Goal: Entertainment & Leisure: Consume media (video, audio)

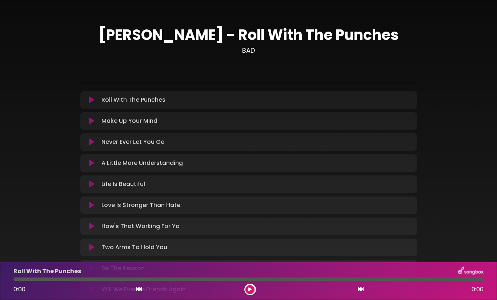
click at [91, 143] on icon at bounding box center [91, 141] width 5 height 7
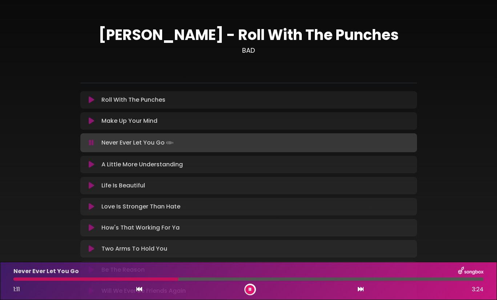
click at [3, 255] on div "[PERSON_NAME] - Roll With The Punches BAD ×" at bounding box center [248, 160] width 497 height 303
click at [90, 164] on icon at bounding box center [91, 164] width 5 height 7
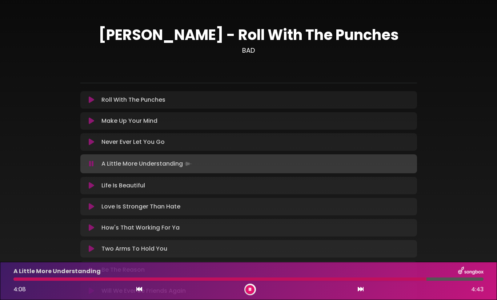
click at [1, 54] on div "[PERSON_NAME] - Roll With The Punches BAD ×" at bounding box center [248, 160] width 497 height 303
click at [92, 137] on div "Never Ever Let You Go Loading Track... Name Email" at bounding box center [248, 141] width 336 height 17
click at [91, 141] on icon at bounding box center [91, 141] width 5 height 7
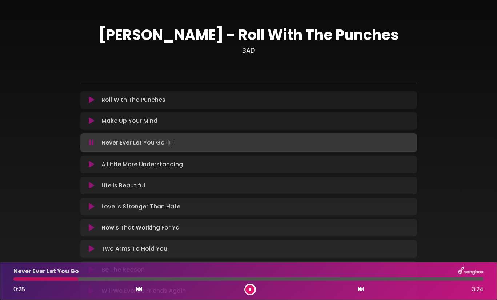
click at [9, 62] on div "[PERSON_NAME] - Roll With The Punches BAD ×" at bounding box center [248, 160] width 497 height 303
click at [92, 101] on icon at bounding box center [91, 99] width 5 height 7
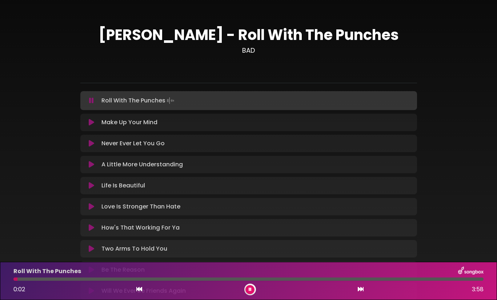
click at [83, 281] on div "Roll With The Punches 0:02 3:58" at bounding box center [248, 281] width 478 height 29
click at [85, 279] on div at bounding box center [248, 279] width 470 height 3
click at [85, 279] on div at bounding box center [49, 279] width 72 height 3
click at [7, 173] on div "[PERSON_NAME] - Roll With The Punches BAD ×" at bounding box center [248, 160] width 497 height 303
click at [7, 169] on div "[PERSON_NAME] - Roll With The Punches BAD ×" at bounding box center [248, 160] width 497 height 303
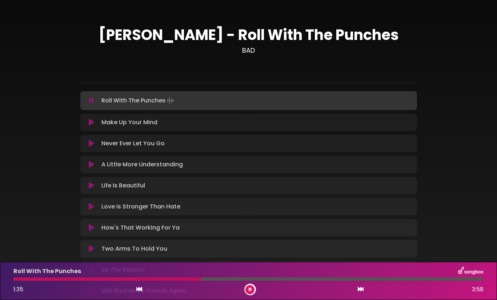
click at [89, 143] on icon at bounding box center [91, 143] width 5 height 7
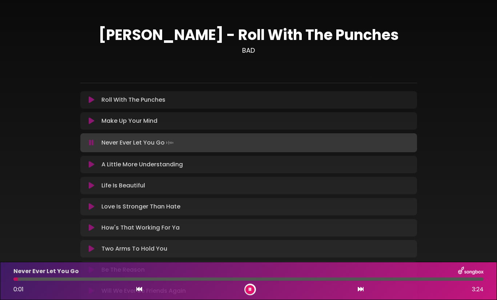
click at [83, 281] on div "Never Ever Let You Go 0:01 3:24" at bounding box center [248, 281] width 478 height 29
click at [83, 279] on div at bounding box center [248, 279] width 470 height 3
click at [13, 96] on div "[PERSON_NAME] - Roll With The Punches BAD ×" at bounding box center [248, 160] width 497 height 303
click at [90, 186] on icon at bounding box center [91, 185] width 5 height 7
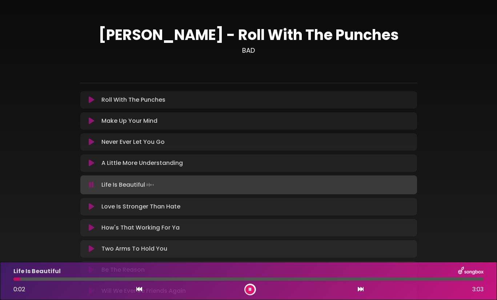
click at [56, 276] on div "Life Is Beautiful 0:02 3:03" at bounding box center [248, 281] width 478 height 29
click at [57, 280] on div at bounding box center [248, 279] width 470 height 3
click at [101, 279] on div at bounding box center [248, 279] width 470 height 3
click at [91, 206] on icon at bounding box center [91, 206] width 5 height 7
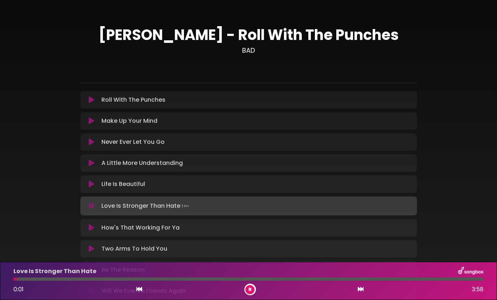
click at [32, 279] on div at bounding box center [248, 279] width 470 height 3
click at [67, 279] on div at bounding box center [248, 279] width 470 height 3
click at [108, 279] on div at bounding box center [248, 279] width 470 height 3
click at [151, 279] on div at bounding box center [248, 279] width 470 height 3
click at [91, 226] on icon at bounding box center [91, 227] width 5 height 7
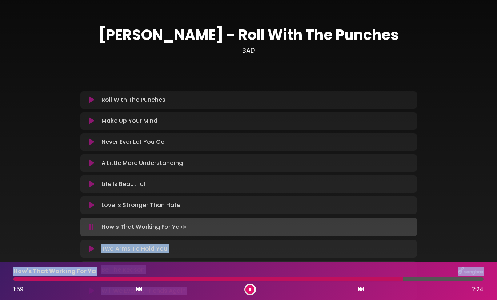
drag, startPoint x: 17, startPoint y: 238, endPoint x: 23, endPoint y: 282, distance: 43.6
click at [23, 282] on div "[PERSON_NAME] - Roll With The Punches BAD" at bounding box center [248, 160] width 497 height 303
click at [23, 282] on div "How's That Working For Ya 1:59 2:24" at bounding box center [248, 281] width 478 height 29
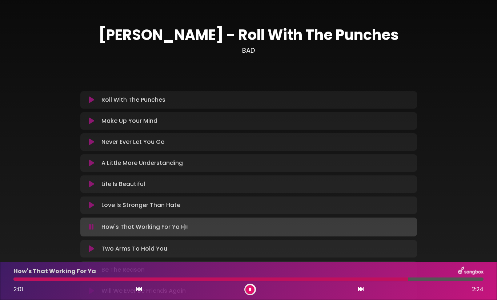
click at [22, 279] on div at bounding box center [210, 279] width 395 height 3
click at [16, 196] on div "[PERSON_NAME] - Roll With The Punches BAD ×" at bounding box center [248, 160] width 497 height 303
click at [19, 279] on div at bounding box center [224, 279] width 422 height 3
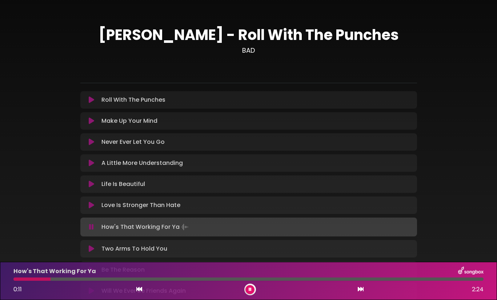
click at [72, 279] on div at bounding box center [248, 279] width 470 height 3
click at [97, 281] on div "How's That Working For Ya 0:19 2:24" at bounding box center [248, 281] width 478 height 29
click at [116, 278] on div at bounding box center [248, 279] width 470 height 3
click at [9, 237] on div "[PERSON_NAME] - Roll With The Punches BAD ×" at bounding box center [248, 160] width 497 height 303
click at [253, 279] on div at bounding box center [248, 279] width 470 height 3
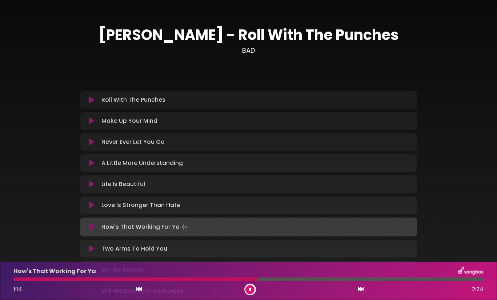
click at [283, 280] on div at bounding box center [248, 279] width 470 height 3
click at [18, 193] on div "[PERSON_NAME] - Roll With The Punches BAD ×" at bounding box center [248, 160] width 497 height 303
click at [50, 279] on div at bounding box center [199, 279] width 373 height 3
click at [113, 280] on div at bounding box center [248, 279] width 470 height 3
click at [15, 165] on div "[PERSON_NAME] - Roll With The Punches BAD ×" at bounding box center [248, 160] width 497 height 303
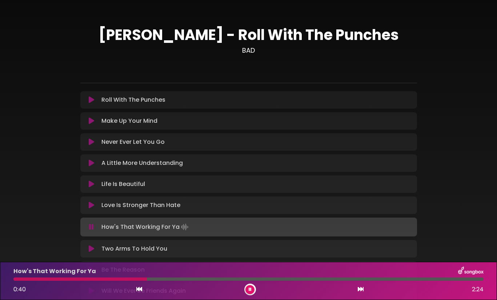
click at [93, 248] on icon at bounding box center [91, 248] width 5 height 7
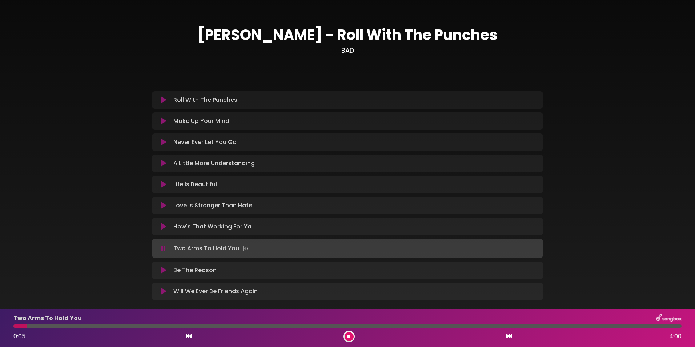
click at [163, 269] on icon at bounding box center [163, 269] width 5 height 7
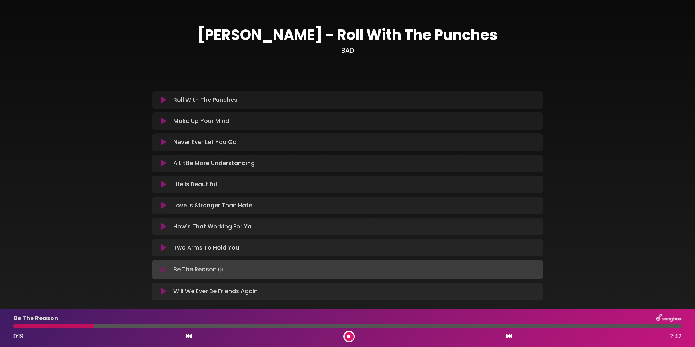
click at [202, 141] on p "Never Ever Let You Go Loading Track..." at bounding box center [204, 142] width 63 height 9
click at [161, 292] on icon at bounding box center [163, 290] width 5 height 7
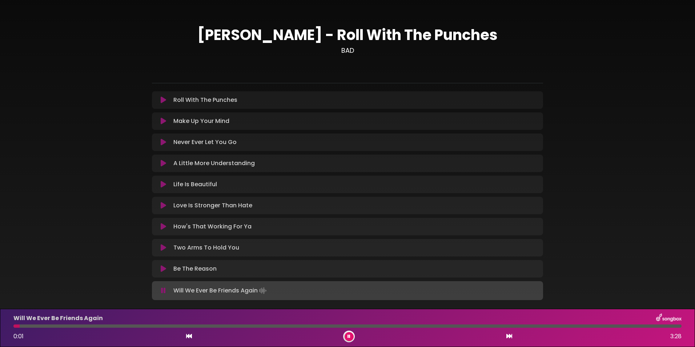
click at [95, 300] on div at bounding box center [347, 325] width 668 height 3
click at [207, 300] on div "Will We Ever Be Friends Again 0:27 3:28" at bounding box center [347, 327] width 677 height 29
click at [210, 300] on div at bounding box center [347, 325] width 668 height 3
click at [162, 141] on icon at bounding box center [163, 141] width 5 height 7
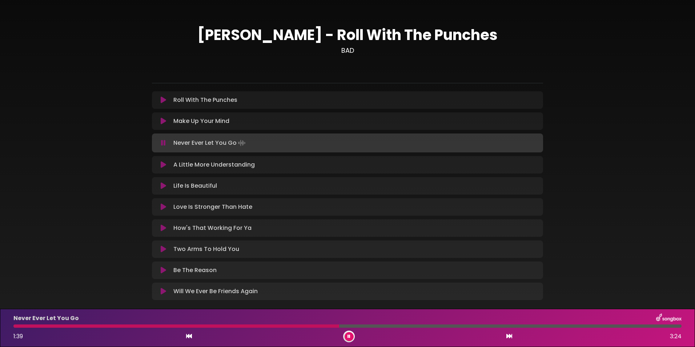
click at [49, 166] on div "[PERSON_NAME] - Roll With The Punches BAD ×" at bounding box center [347, 160] width 695 height 303
click at [157, 205] on button at bounding box center [163, 206] width 14 height 7
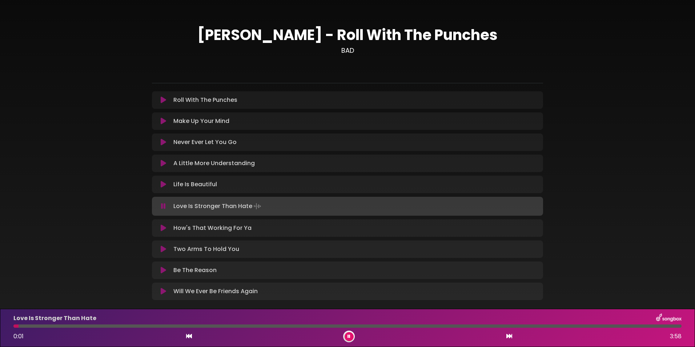
click at [55, 300] on div at bounding box center [347, 325] width 668 height 3
click at [101, 300] on div at bounding box center [347, 325] width 668 height 3
click at [160, 300] on div at bounding box center [347, 325] width 668 height 3
click at [234, 300] on div at bounding box center [347, 325] width 668 height 3
click at [161, 249] on icon at bounding box center [163, 248] width 5 height 7
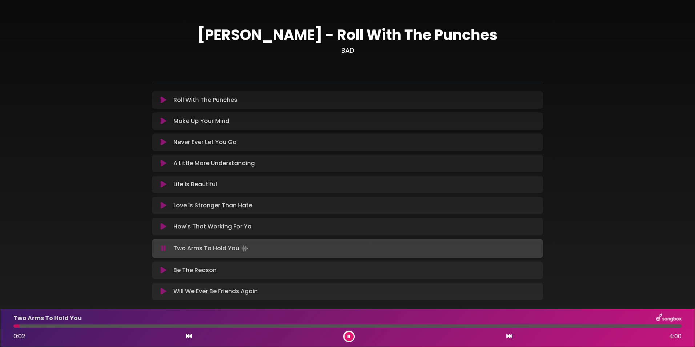
click at [161, 270] on icon at bounding box center [163, 269] width 5 height 7
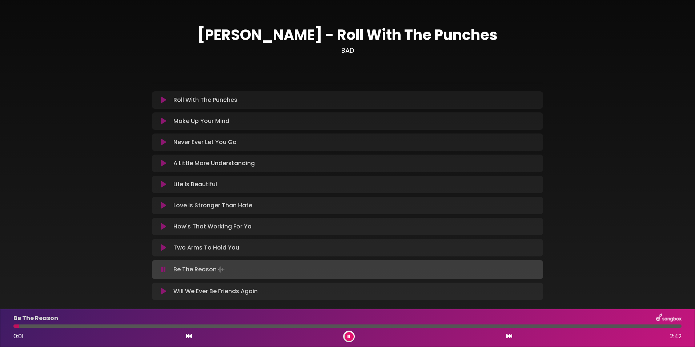
click at [19, 300] on div at bounding box center [15, 325] width 5 height 3
click at [42, 300] on div at bounding box center [347, 325] width 668 height 3
click at [70, 300] on div at bounding box center [347, 325] width 668 height 3
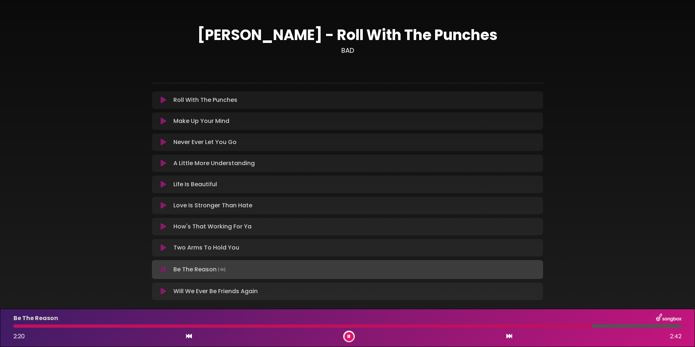
click at [37, 249] on div "[PERSON_NAME] - Roll With The Punches BAD ×" at bounding box center [347, 160] width 695 height 303
click at [162, 185] on icon at bounding box center [163, 184] width 5 height 7
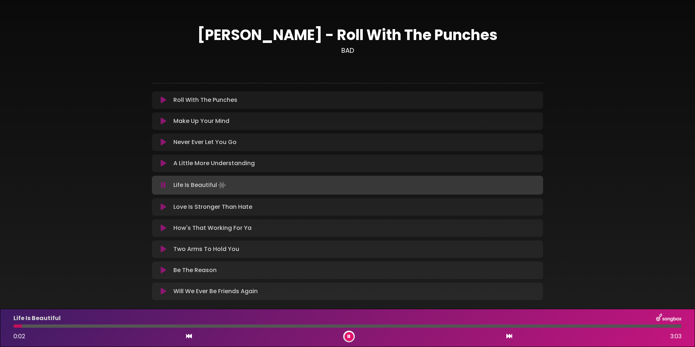
click at [61, 300] on div at bounding box center [347, 325] width 668 height 3
click at [146, 300] on div "Life Is Beautiful 0:15 3:03" at bounding box center [347, 327] width 677 height 29
click at [150, 300] on div at bounding box center [347, 325] width 668 height 3
click at [225, 300] on div "Life Is Beautiful 0:43 3:03" at bounding box center [347, 327] width 677 height 29
click at [226, 300] on div at bounding box center [347, 325] width 668 height 3
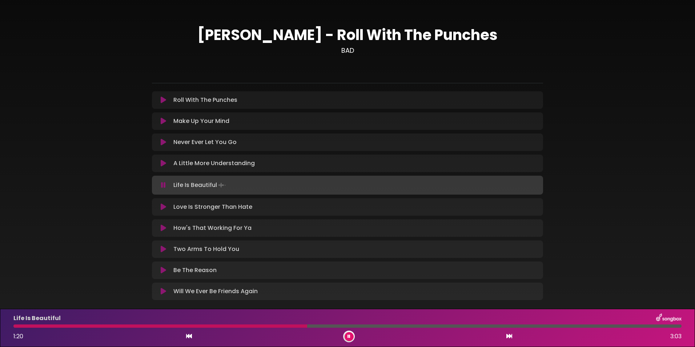
click at [0, 136] on html "× [PERSON_NAME] - Roll With The Punches BAD" at bounding box center [347, 173] width 695 height 347
click at [161, 208] on icon at bounding box center [163, 206] width 5 height 7
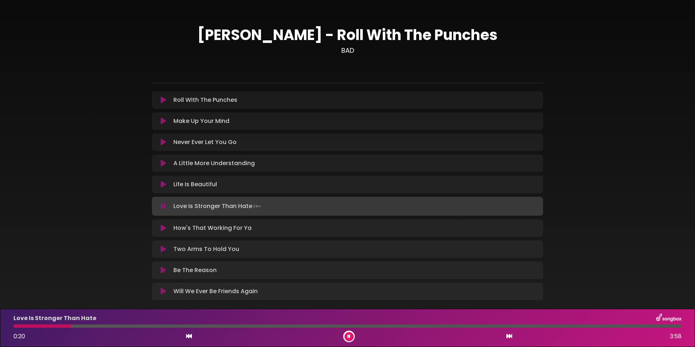
click at [40, 241] on div "[PERSON_NAME] - Roll With The Punches BAD ×" at bounding box center [347, 160] width 695 height 303
click at [28, 266] on div "[PERSON_NAME] - Roll With The Punches BAD ×" at bounding box center [347, 160] width 695 height 303
click at [174, 300] on div at bounding box center [347, 325] width 668 height 3
click at [232, 300] on div at bounding box center [347, 325] width 668 height 3
click at [341, 300] on div at bounding box center [347, 325] width 668 height 3
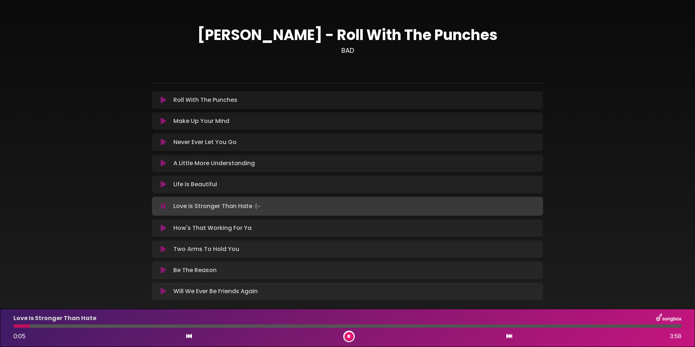
click at [30, 300] on div at bounding box center [21, 325] width 16 height 3
click at [59, 300] on div at bounding box center [347, 325] width 668 height 3
click at [7, 192] on div "[PERSON_NAME] - Roll With The Punches BAD ×" at bounding box center [347, 160] width 695 height 303
click at [161, 249] on icon at bounding box center [163, 248] width 5 height 7
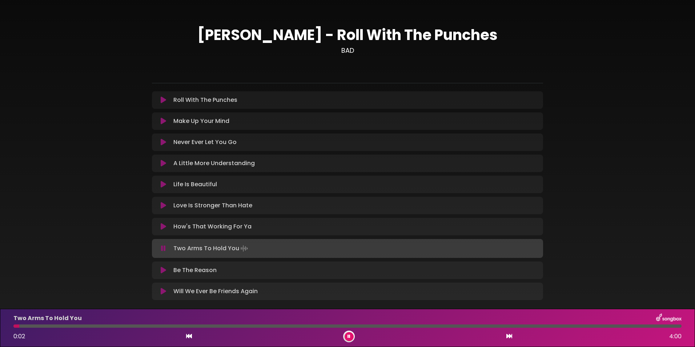
click at [58, 300] on div "Two Arms To Hold You 0:02 4:00" at bounding box center [347, 327] width 677 height 29
click at [62, 300] on div at bounding box center [347, 325] width 668 height 3
click at [120, 300] on div at bounding box center [347, 325] width 668 height 3
click at [165, 293] on icon at bounding box center [163, 290] width 5 height 7
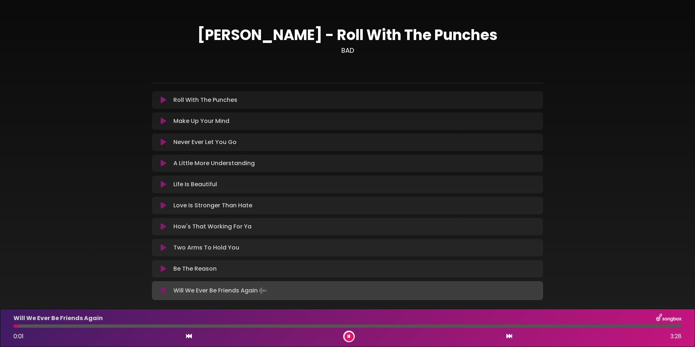
click at [52, 300] on div at bounding box center [347, 325] width 668 height 3
click at [119, 300] on div at bounding box center [347, 325] width 668 height 3
click at [228, 300] on div at bounding box center [347, 325] width 668 height 3
click at [162, 205] on icon at bounding box center [163, 205] width 5 height 7
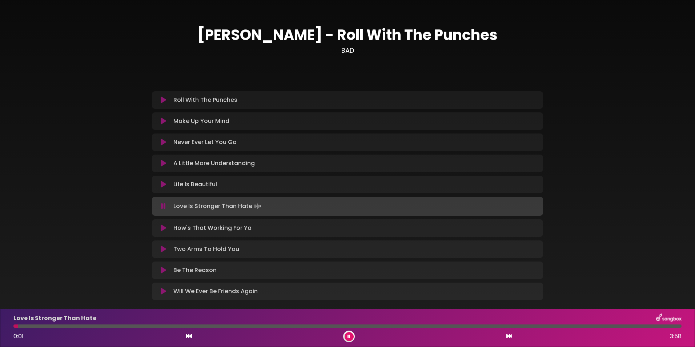
click at [60, 300] on div "Love Is Stronger Than Hate 0:01 3:58" at bounding box center [347, 327] width 677 height 29
click at [63, 300] on div "Love Is Stronger Than Hate 0:02 3:58" at bounding box center [347, 327] width 677 height 29
click at [75, 300] on div at bounding box center [347, 325] width 668 height 3
click at [8, 169] on div "[PERSON_NAME] - Roll With The Punches BAD ×" at bounding box center [347, 160] width 695 height 303
click at [161, 181] on icon at bounding box center [163, 184] width 5 height 7
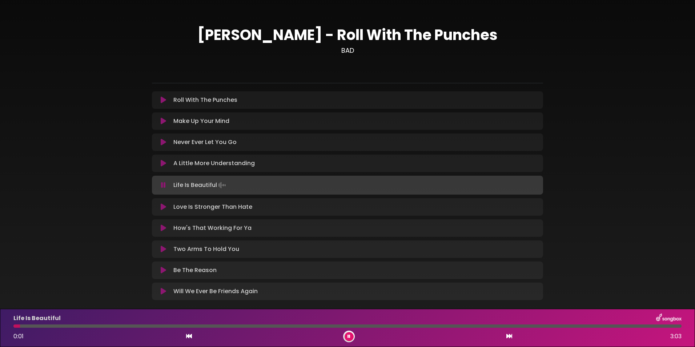
click at [64, 300] on div at bounding box center [347, 325] width 668 height 3
click at [113, 300] on div at bounding box center [347, 325] width 668 height 3
click at [185, 300] on div at bounding box center [347, 325] width 668 height 3
click at [280, 300] on div "Life Is Beautiful 0:48 3:03" at bounding box center [347, 327] width 677 height 29
click at [282, 300] on div at bounding box center [347, 325] width 668 height 3
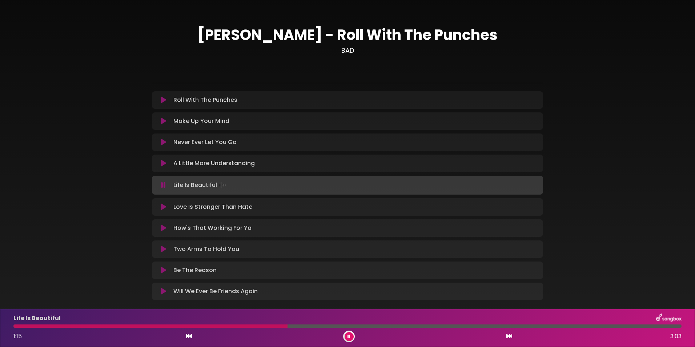
click at [346, 300] on div at bounding box center [347, 325] width 668 height 3
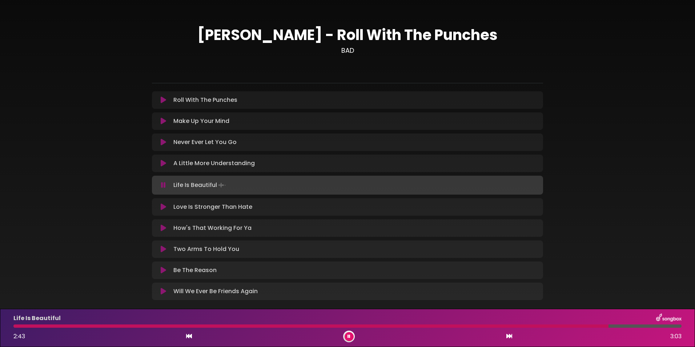
click at [23, 281] on div "[PERSON_NAME] - Roll With The Punches BAD ×" at bounding box center [347, 160] width 695 height 303
click at [496, 300] on div at bounding box center [314, 325] width 603 height 3
click at [412, 300] on div at bounding box center [285, 325] width 544 height 3
click at [252, 300] on div at bounding box center [215, 325] width 405 height 3
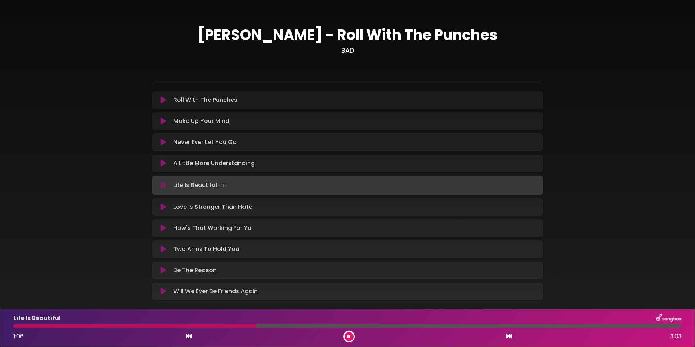
click at [85, 300] on div at bounding box center [134, 325] width 243 height 3
click at [40, 197] on div "[PERSON_NAME] - Roll With The Punches BAD ×" at bounding box center [347, 160] width 695 height 303
click at [162, 249] on icon at bounding box center [163, 248] width 5 height 7
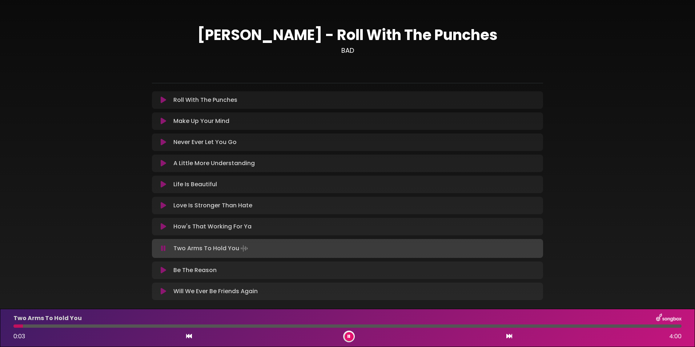
click at [78, 300] on div at bounding box center [347, 325] width 668 height 3
click at [21, 178] on div "[PERSON_NAME] - Roll With The Punches BAD ×" at bounding box center [347, 160] width 695 height 303
click at [228, 300] on div "Two Arms To Hold You 0:52 4:00" at bounding box center [347, 327] width 677 height 29
click at [233, 300] on div at bounding box center [347, 325] width 668 height 3
click at [309, 300] on div at bounding box center [347, 325] width 668 height 3
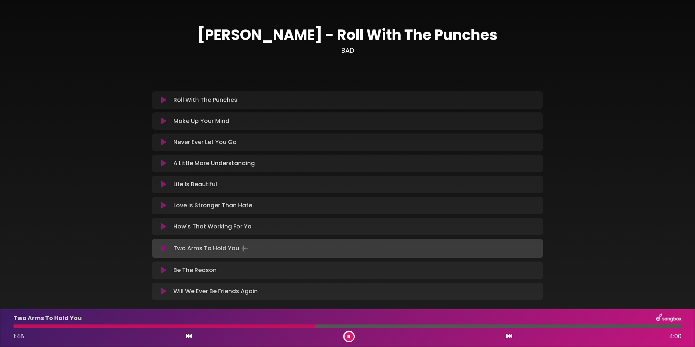
click at [390, 300] on div at bounding box center [347, 325] width 668 height 3
click at [474, 300] on div at bounding box center [347, 325] width 668 height 3
click at [163, 291] on icon at bounding box center [163, 290] width 5 height 7
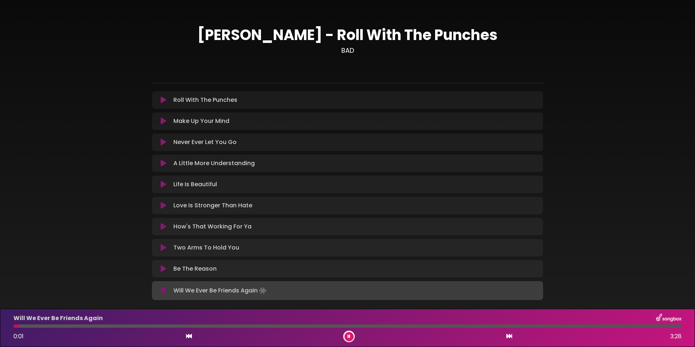
click at [58, 300] on div at bounding box center [347, 325] width 668 height 3
click at [145, 300] on div "Will We Ever Be Friends Again 0:15 3:28" at bounding box center [347, 327] width 677 height 29
click at [150, 300] on div at bounding box center [347, 325] width 668 height 3
click at [261, 300] on div "Will We Ever Be Friends Again 0:44 3:28" at bounding box center [347, 327] width 677 height 29
click at [268, 300] on div at bounding box center [347, 325] width 668 height 3
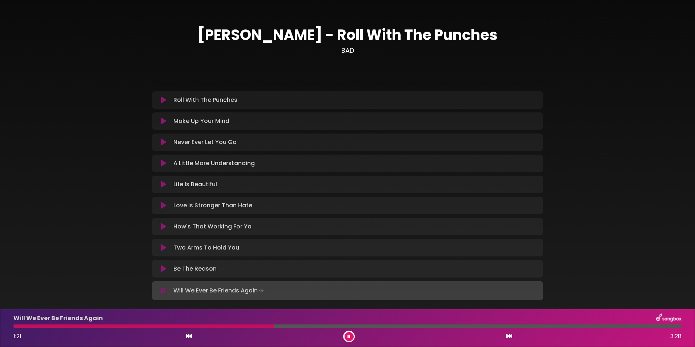
click at [381, 300] on div at bounding box center [347, 325] width 668 height 3
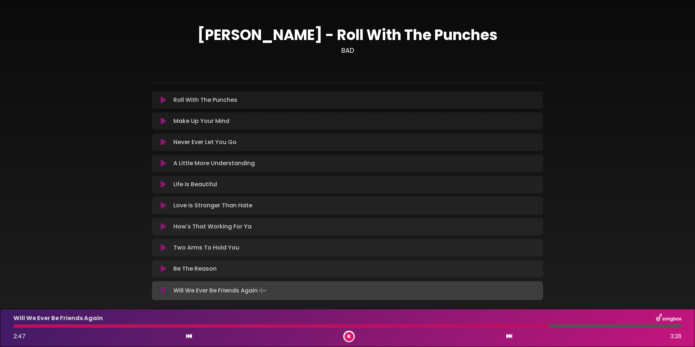
click at [24, 242] on div "[PERSON_NAME] - Roll With The Punches BAD ×" at bounding box center [347, 160] width 695 height 303
click at [496, 300] on div at bounding box center [347, 325] width 668 height 3
click at [32, 300] on div at bounding box center [328, 325] width 631 height 3
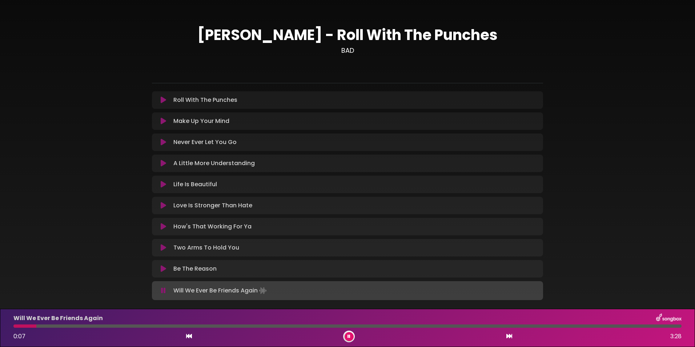
click at [131, 300] on div "Will We Ever Be Friends Again 0:07 3:28" at bounding box center [347, 327] width 677 height 29
click at [137, 300] on div at bounding box center [347, 325] width 668 height 3
click at [237, 300] on div at bounding box center [347, 325] width 668 height 3
click at [163, 164] on icon at bounding box center [163, 162] width 5 height 7
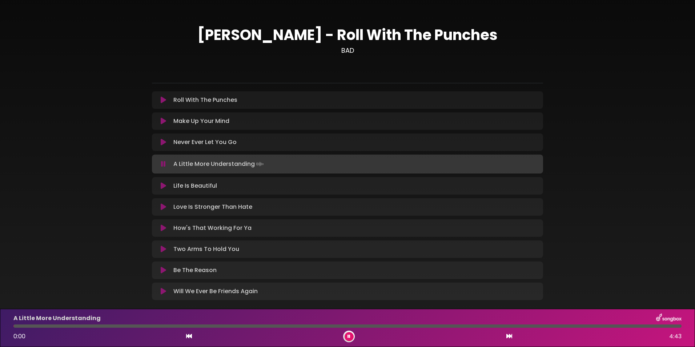
click at [163, 164] on icon at bounding box center [163, 163] width 5 height 7
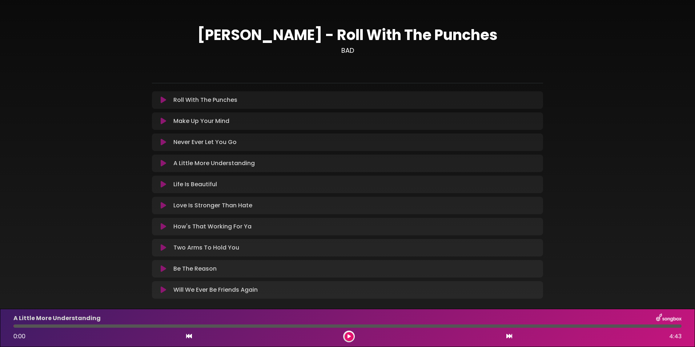
click at [162, 159] on div "A Little More Understanding Loading Track..." at bounding box center [347, 163] width 382 height 9
click at [162, 165] on icon at bounding box center [163, 162] width 5 height 7
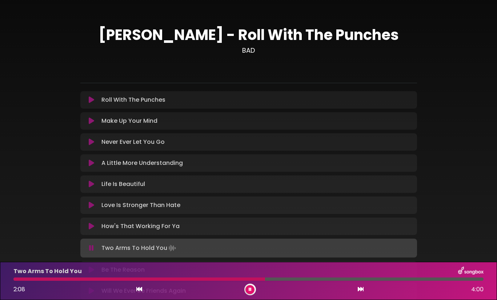
click at [92, 100] on icon at bounding box center [91, 99] width 5 height 7
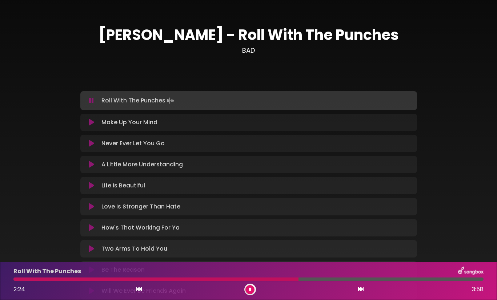
click at [11, 56] on div "[PERSON_NAME] - Roll With The Punches BAD ×" at bounding box center [248, 160] width 497 height 303
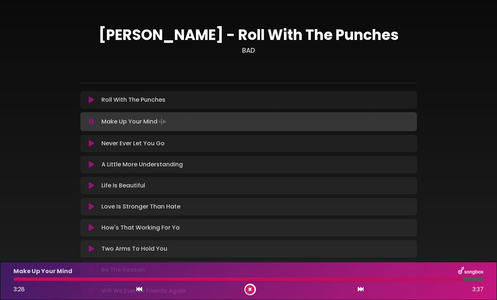
click at [94, 120] on button at bounding box center [92, 121] width 14 height 7
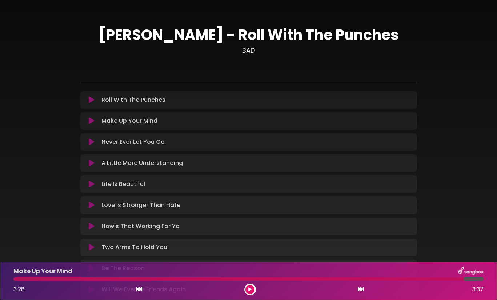
click at [31, 279] on div at bounding box center [238, 279] width 450 height 3
click at [39, 279] on div at bounding box center [238, 279] width 450 height 3
click at [248, 290] on button at bounding box center [249, 289] width 9 height 9
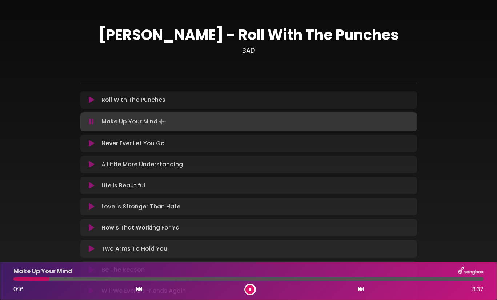
click at [95, 280] on div at bounding box center [248, 279] width 470 height 3
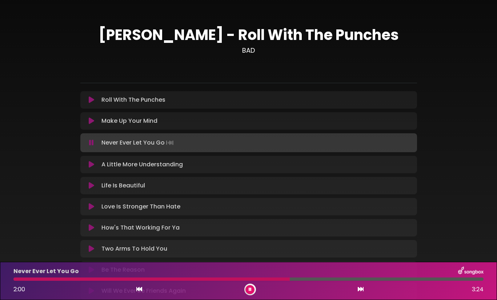
click at [1, 39] on div "[PERSON_NAME] - Roll With The Punches BAD ×" at bounding box center [248, 160] width 497 height 303
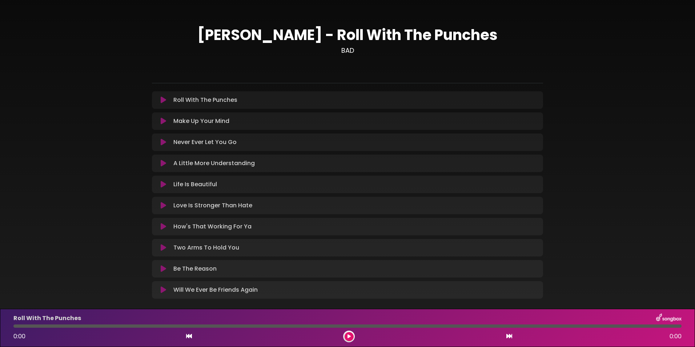
click at [33, 230] on div "[PERSON_NAME] - Roll With The Punches BAD ×" at bounding box center [347, 160] width 695 height 302
